Goal: Task Accomplishment & Management: Complete application form

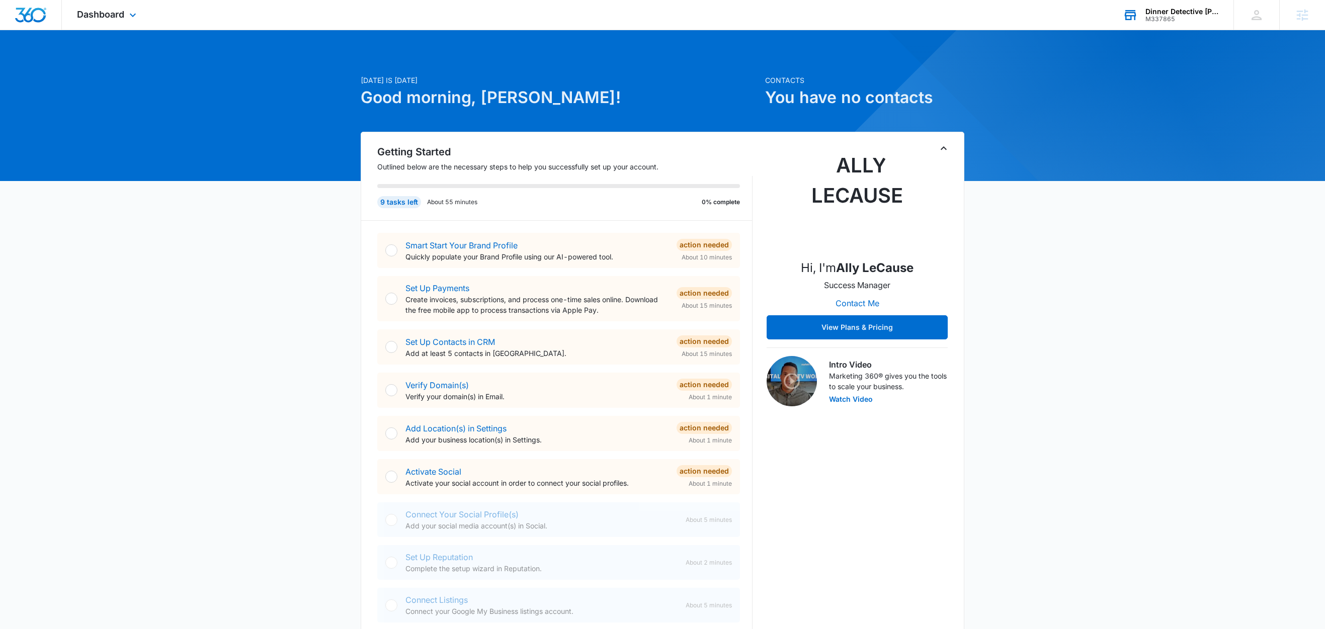
click at [1171, 9] on div "Dinner Detective [PERSON_NAME]" at bounding box center [1182, 12] width 73 height 8
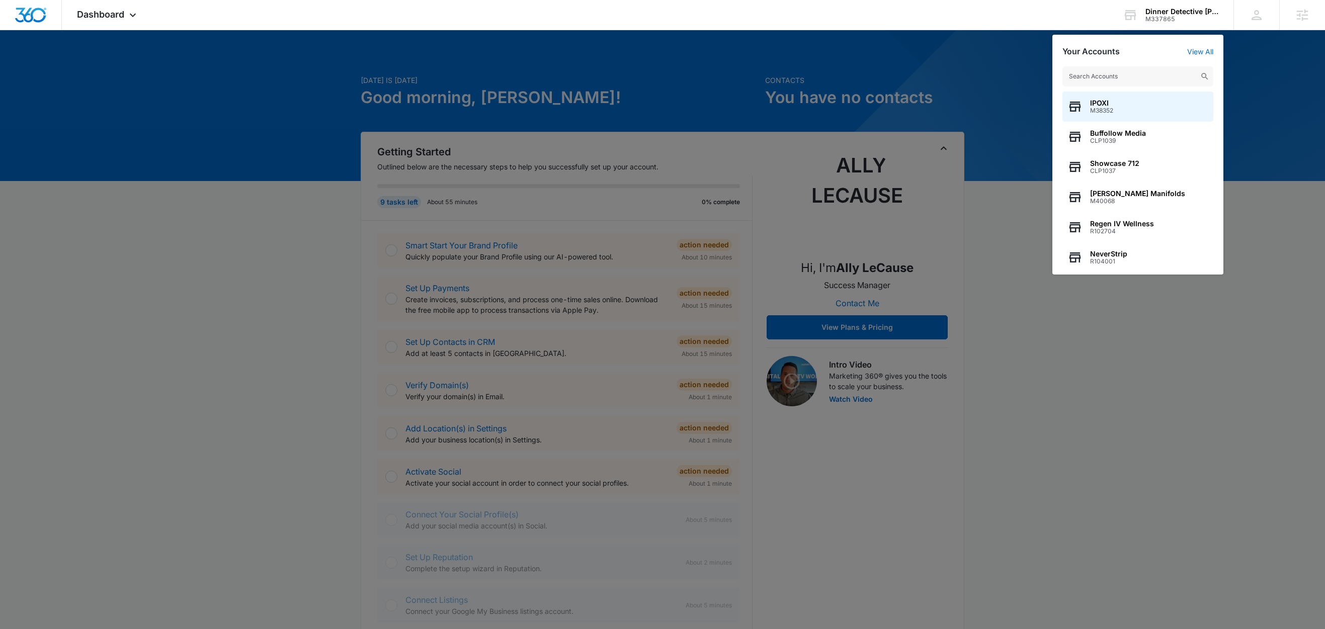
click at [1001, 68] on div at bounding box center [662, 314] width 1325 height 629
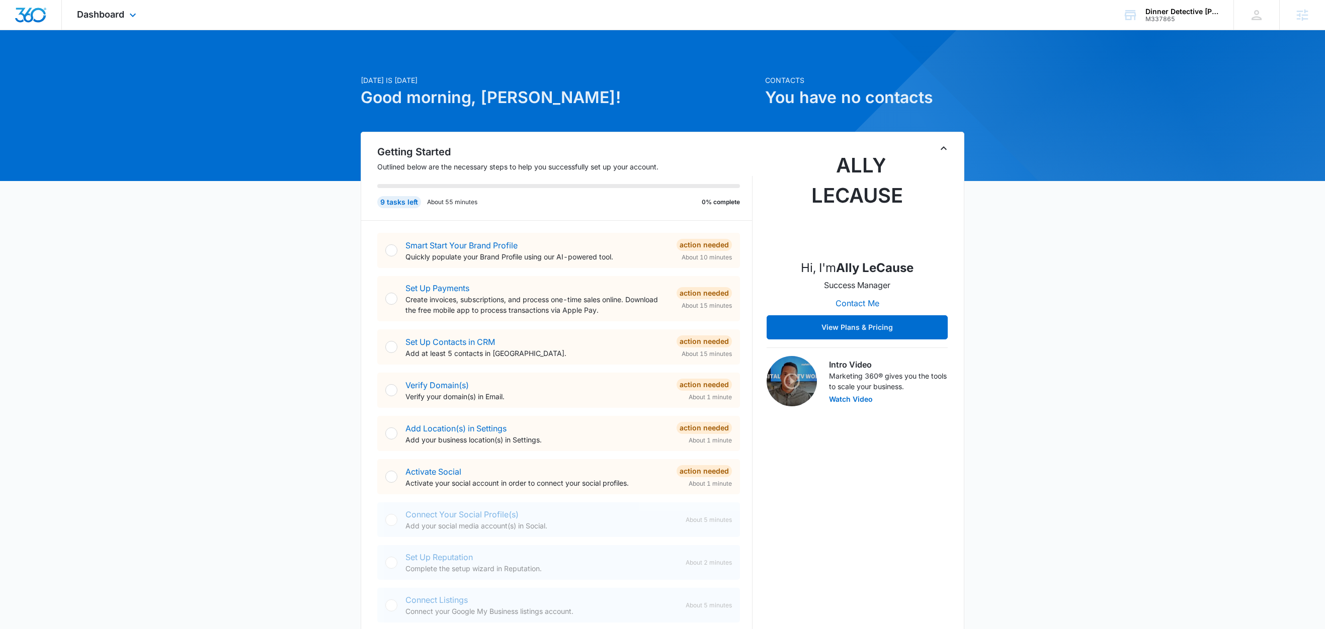
click at [140, 20] on div "Dashboard Apps Reputation Websites Forms CRM Email Social Shop Content Ads Inte…" at bounding box center [108, 15] width 92 height 30
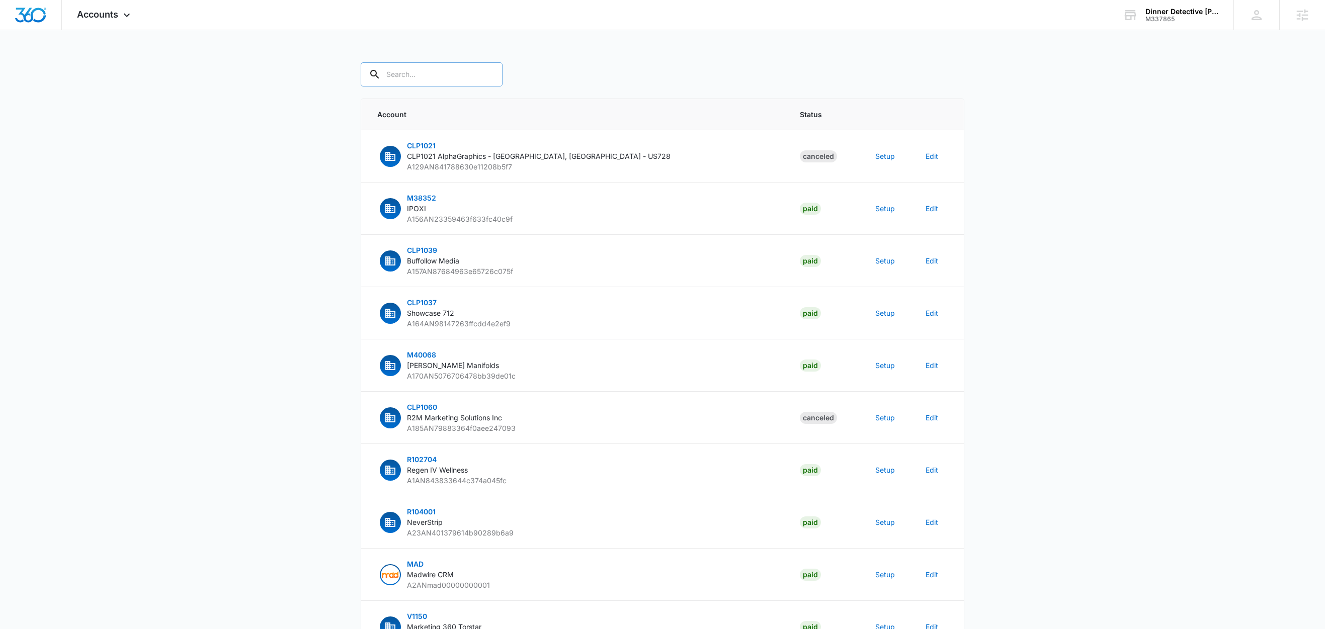
click at [445, 83] on input "text" at bounding box center [432, 74] width 142 height 24
paste input "M337865"
type input "M337865"
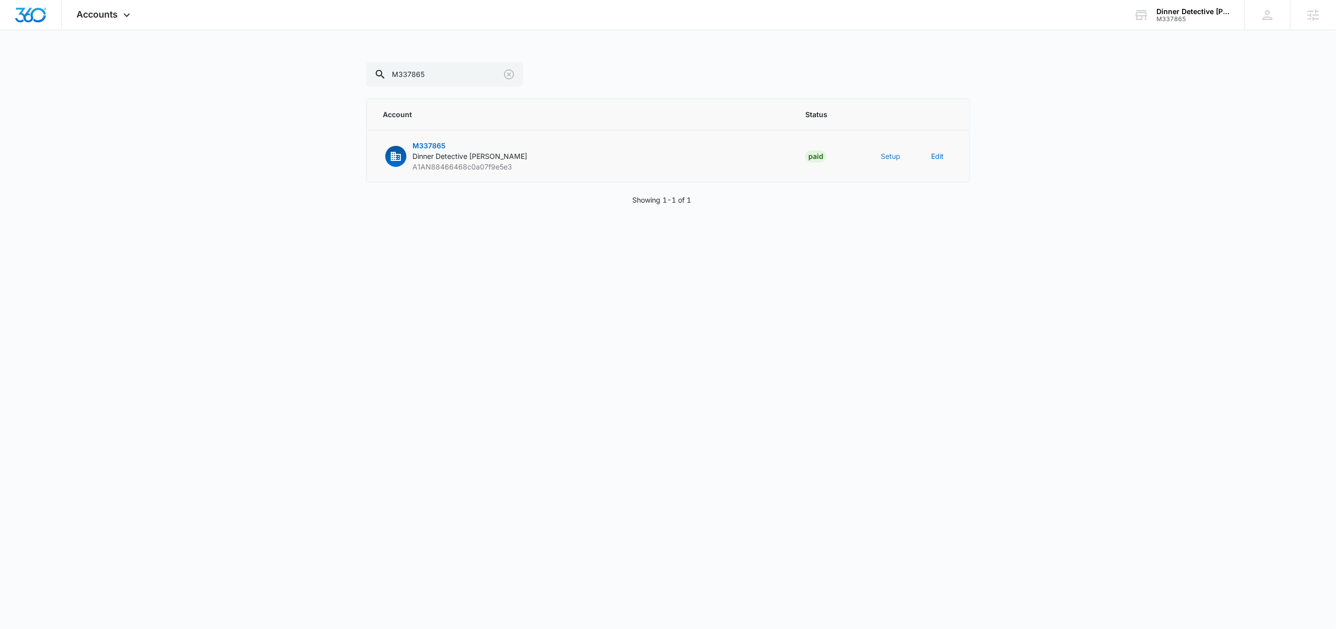
click at [888, 153] on button "Setup" at bounding box center [891, 156] width 20 height 11
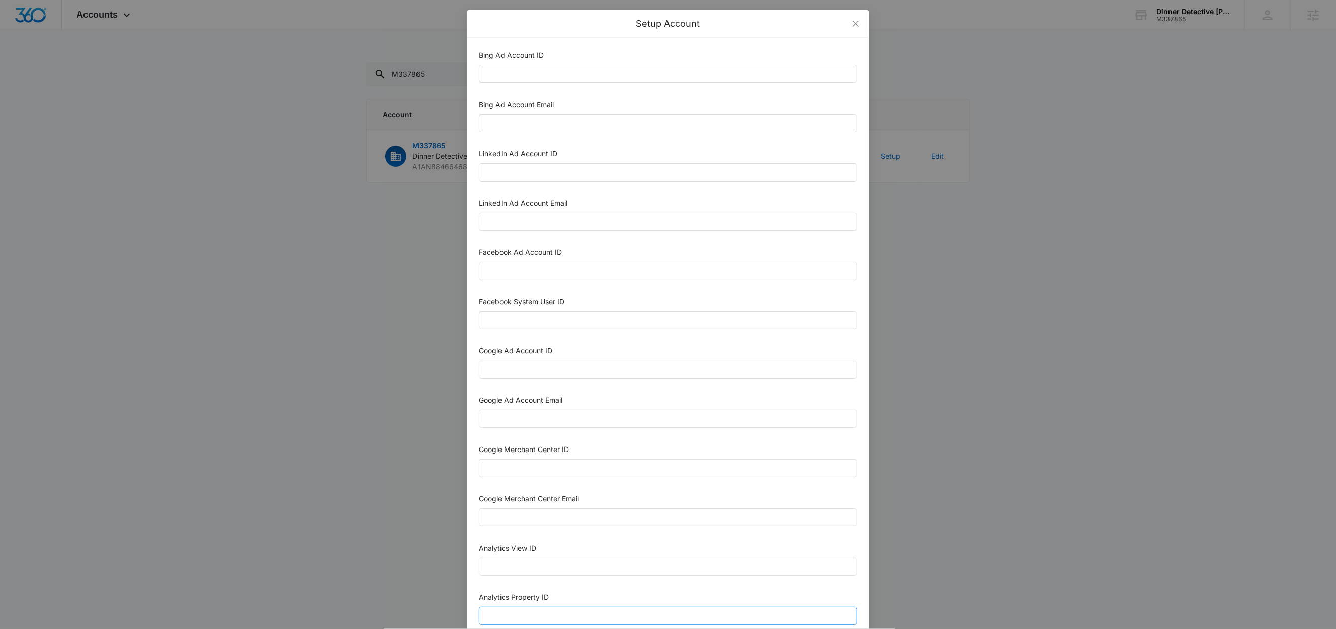
scroll to position [275, 0]
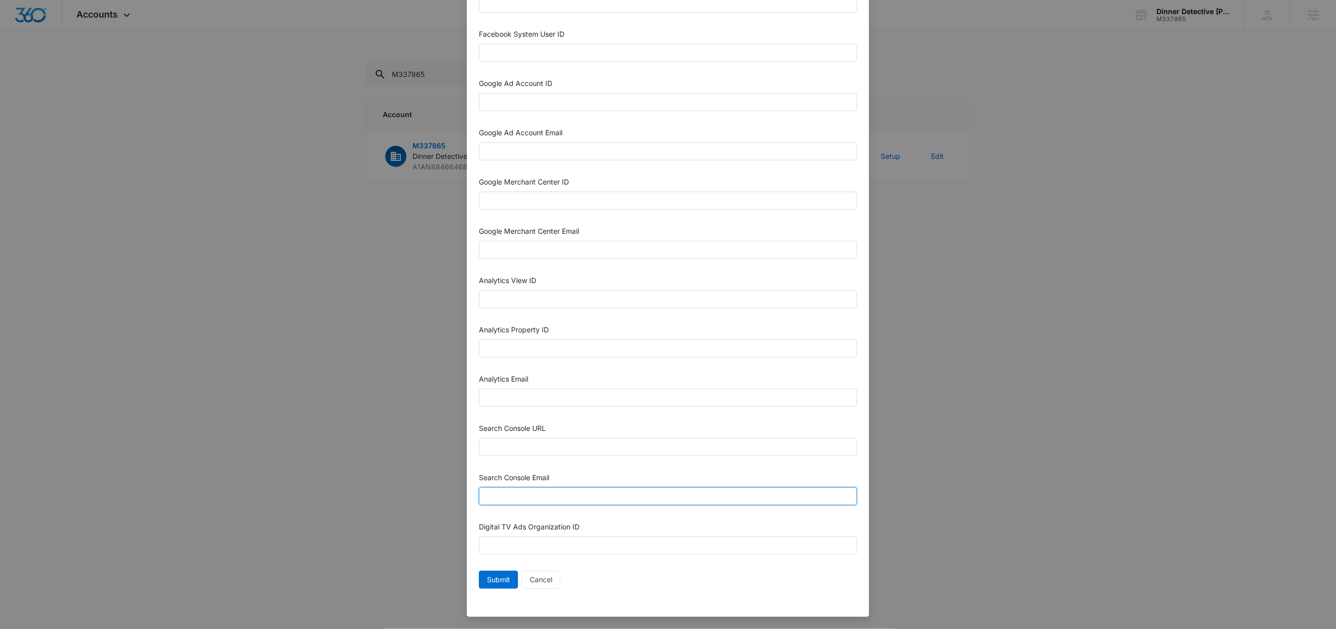
click at [559, 498] on input "Search Console Email" at bounding box center [668, 497] width 378 height 18
paste input "M360+accounts1025@madwiremedia.com"
type input "M360+accounts1025@madwiremedia.com"
click at [549, 399] on input "Analytics Email" at bounding box center [668, 398] width 378 height 18
paste input "M360+accounts1025@madwiremedia.com"
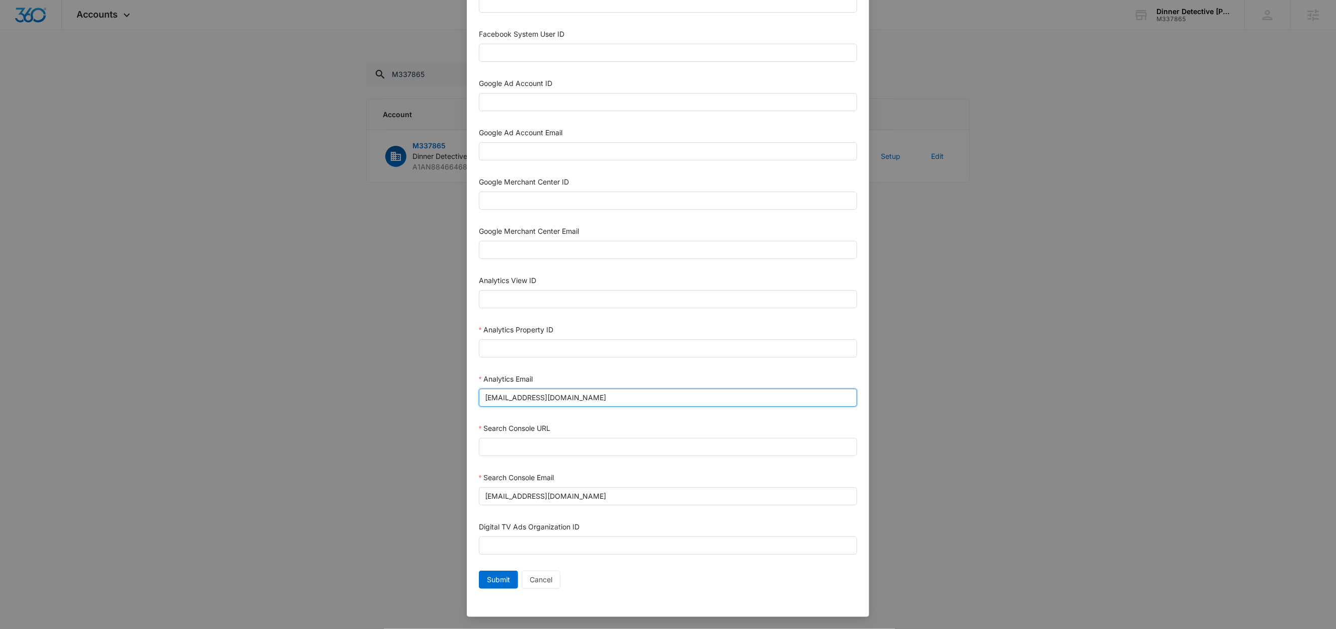
scroll to position [269, 0]
type input "M360+accounts1025@madwiremedia.com"
click at [551, 154] on input "Google Ad Account Email" at bounding box center [668, 151] width 378 height 18
paste input "M360+accounts1025@madwiremedia.com"
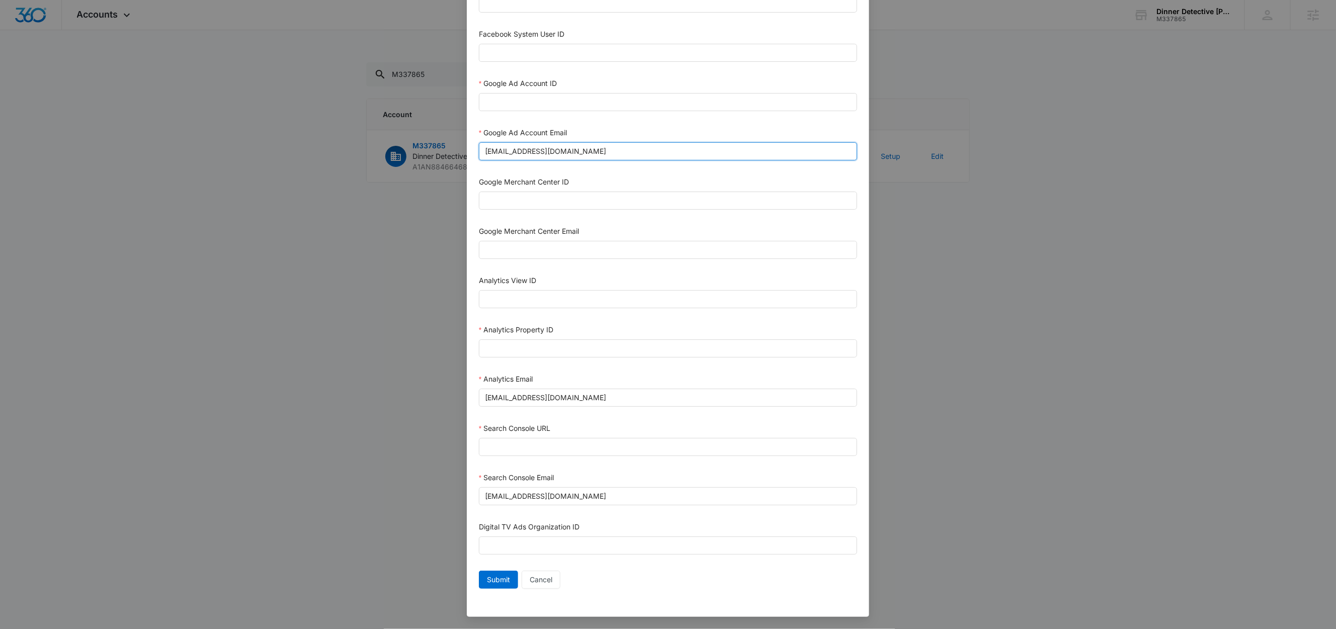
type input "M360+accounts1025@madwiremedia.com"
click at [841, 325] on div "Analytics Property ID" at bounding box center [668, 332] width 378 height 15
click at [540, 450] on input "Search Console URL" at bounding box center [668, 447] width 378 height 18
paste input "https://carlsbad.thedinnerdetective.com/"
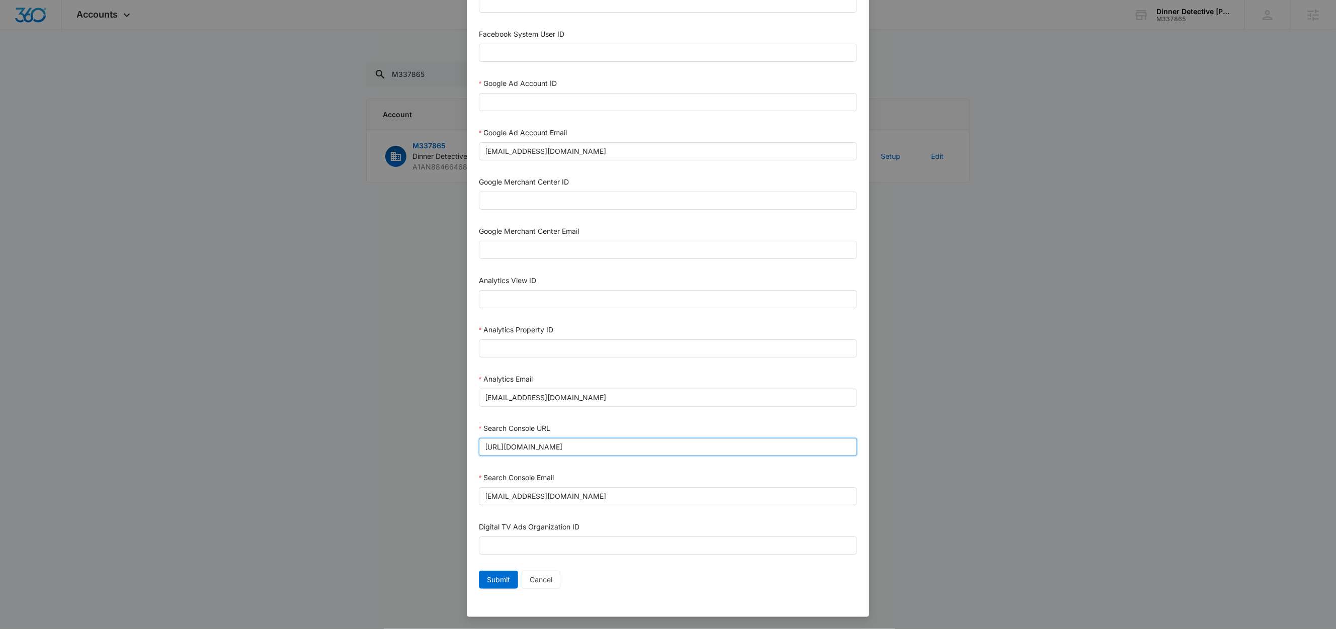
type input "https://carlsbad.thedinnerdetective.com/"
click at [620, 425] on div "Search Console URL" at bounding box center [668, 430] width 378 height 15
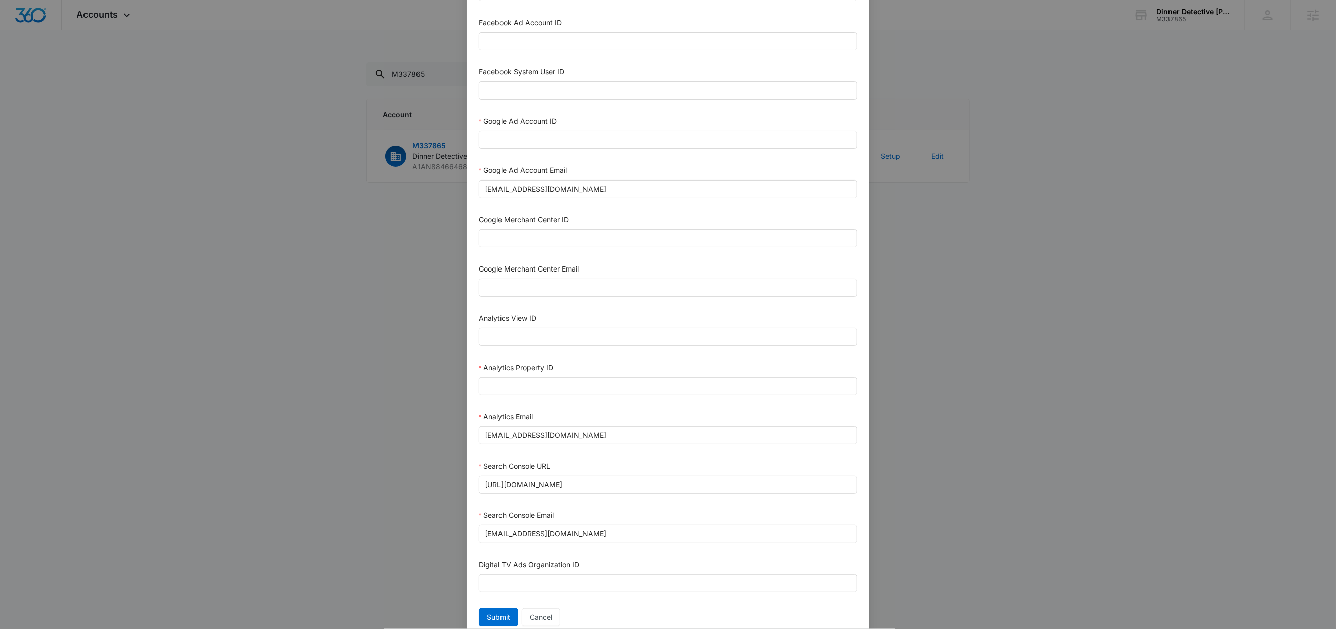
scroll to position [216, 0]
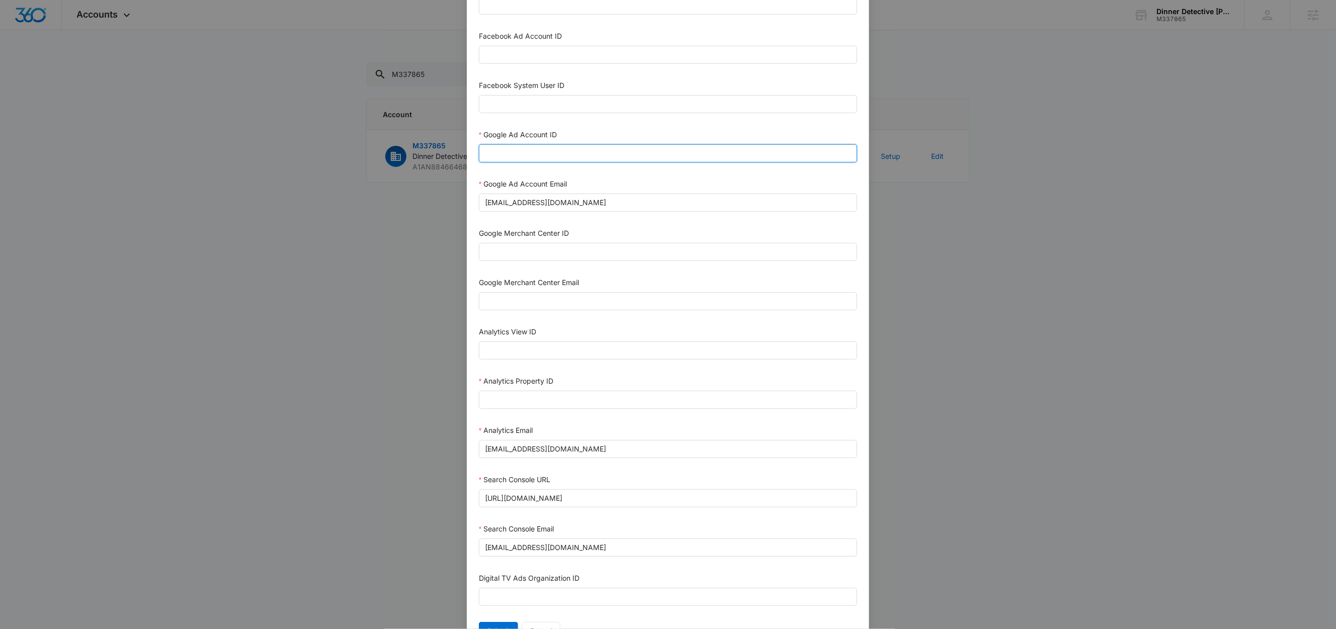
click at [551, 161] on input "Google Ad Account ID" at bounding box center [668, 153] width 378 height 18
paste input "125-051-6531"
type input "125-051-6531"
click at [591, 138] on div "Google Ad Account ID" at bounding box center [668, 136] width 378 height 15
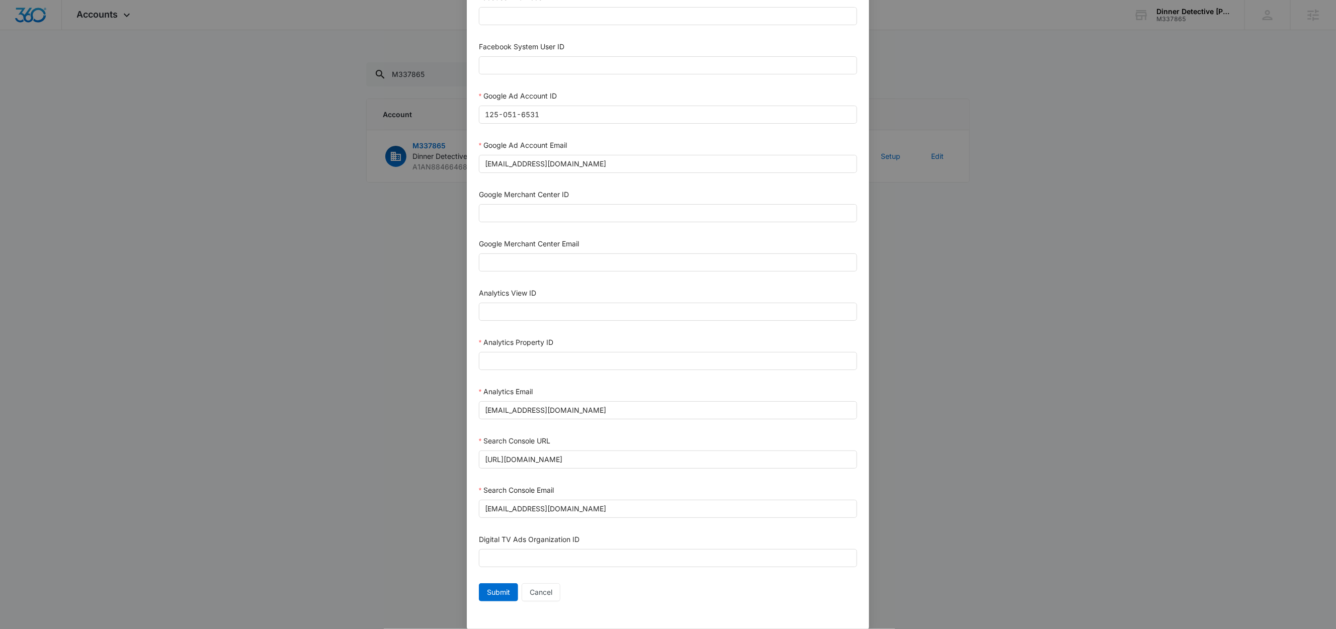
scroll to position [275, 0]
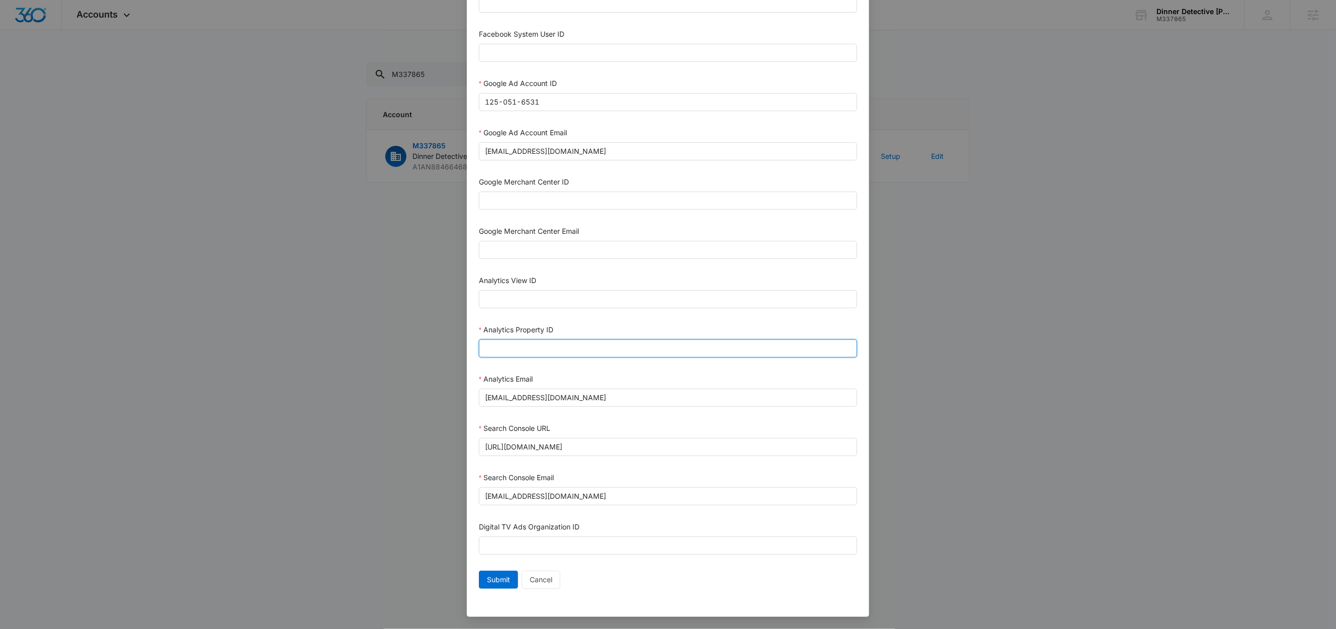
click at [560, 348] on input "Analytics Property ID" at bounding box center [668, 349] width 378 height 18
paste input "505006315"
type input "505006315"
click at [498, 583] on span "Submit" at bounding box center [498, 580] width 23 height 11
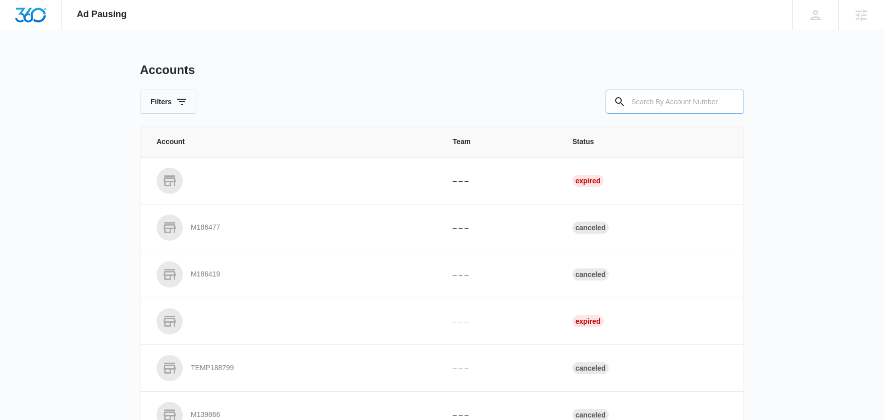
click at [666, 100] on input "text" at bounding box center [674, 102] width 138 height 24
paste input "M337865"
type input "M337865"
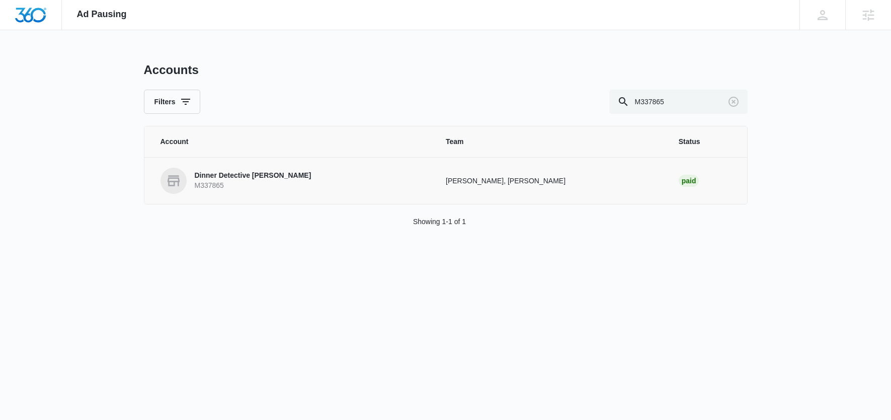
click at [245, 177] on p "Dinner Detective Carlsbad" at bounding box center [253, 176] width 117 height 10
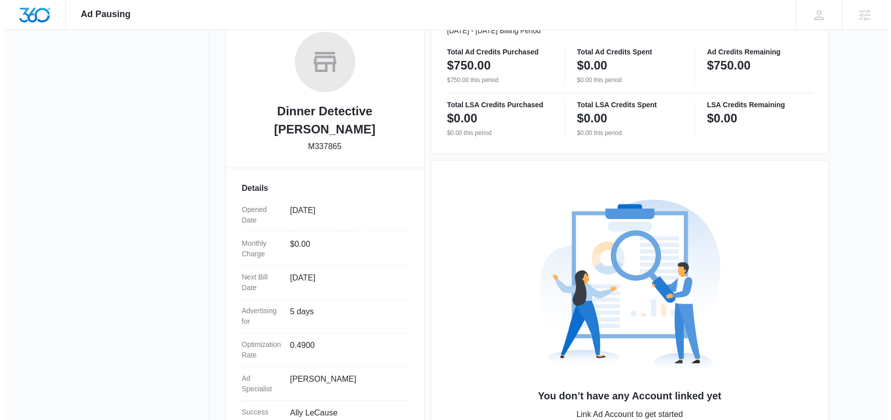
scroll to position [221, 0]
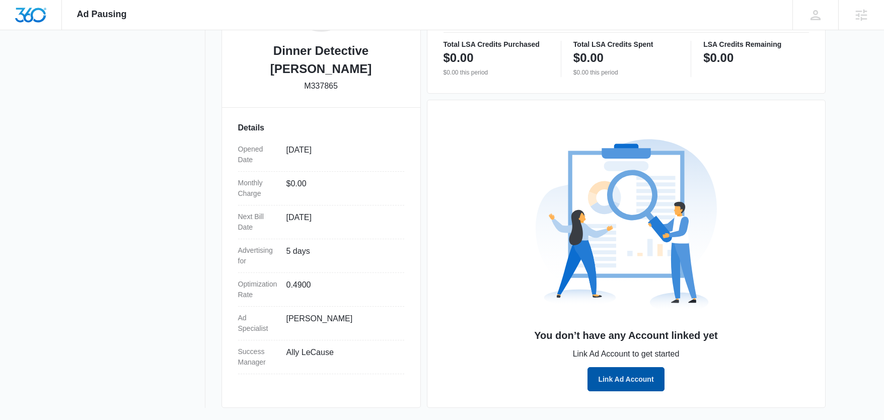
click at [619, 374] on button "Link Ad Account" at bounding box center [625, 379] width 76 height 24
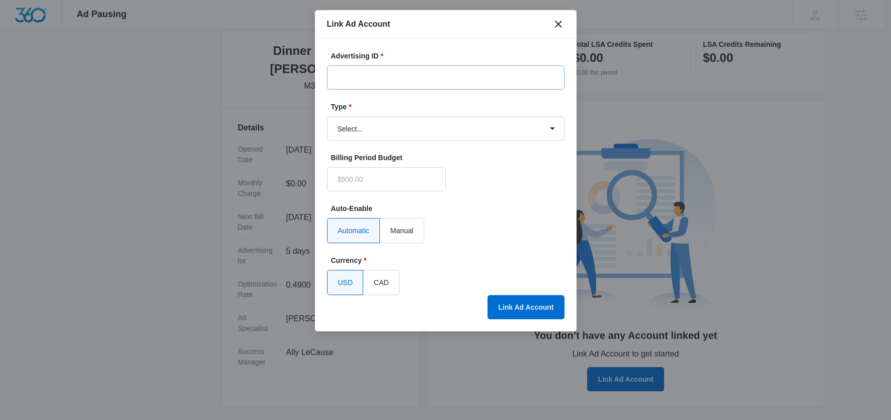
type input "$0.00"
click at [382, 80] on input "Advertising ID *" at bounding box center [445, 77] width 237 height 24
paste input "125-051-6531"
type input "125-051-6531"
click at [359, 131] on select "Select... Bing Ads Facebook Ads Google Ads" at bounding box center [445, 128] width 237 height 24
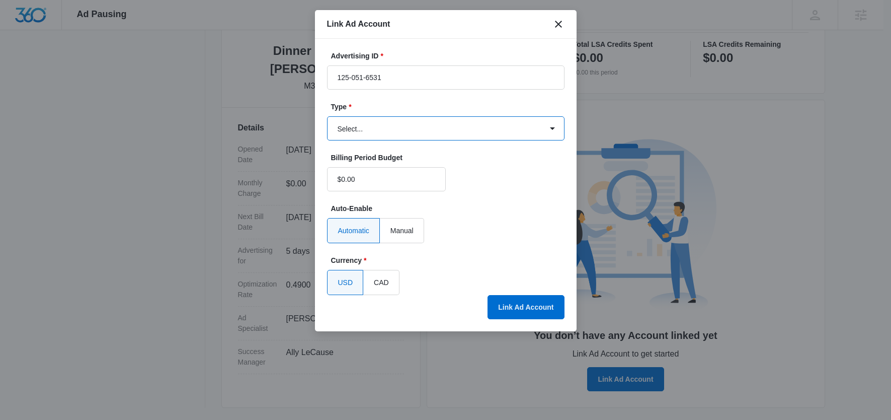
select select "google"
click at [327, 116] on select "Select... Bing Ads Facebook Ads Google Ads" at bounding box center [445, 128] width 237 height 24
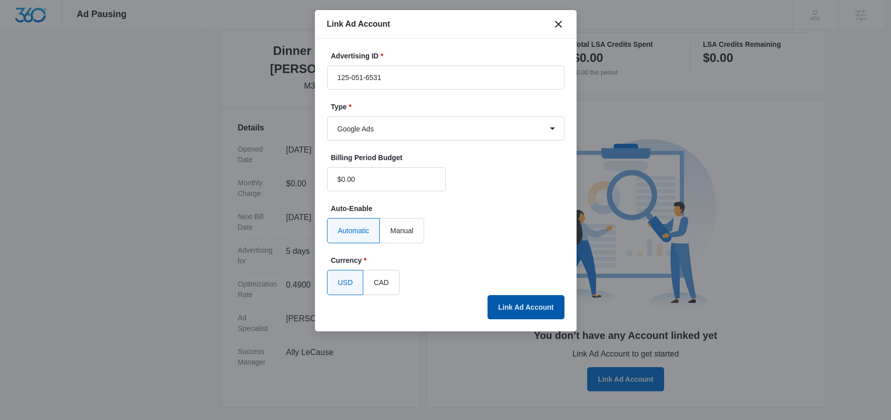
click at [536, 304] on button "Link Ad Account" at bounding box center [526, 307] width 76 height 24
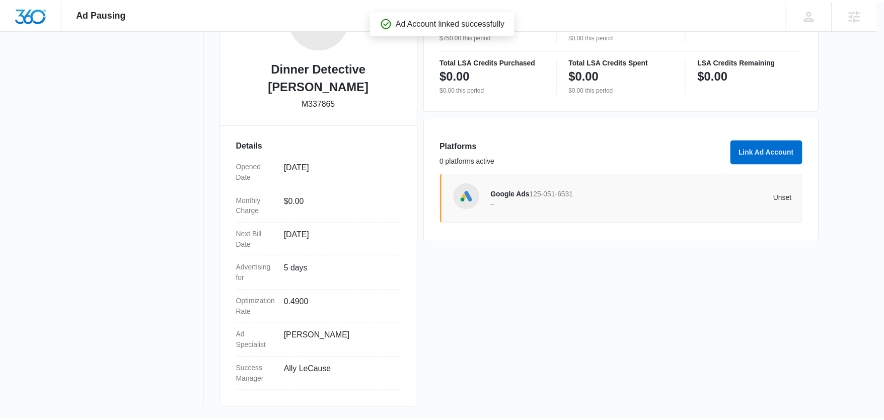
scroll to position [186, 0]
